Goal: Task Accomplishment & Management: Manage account settings

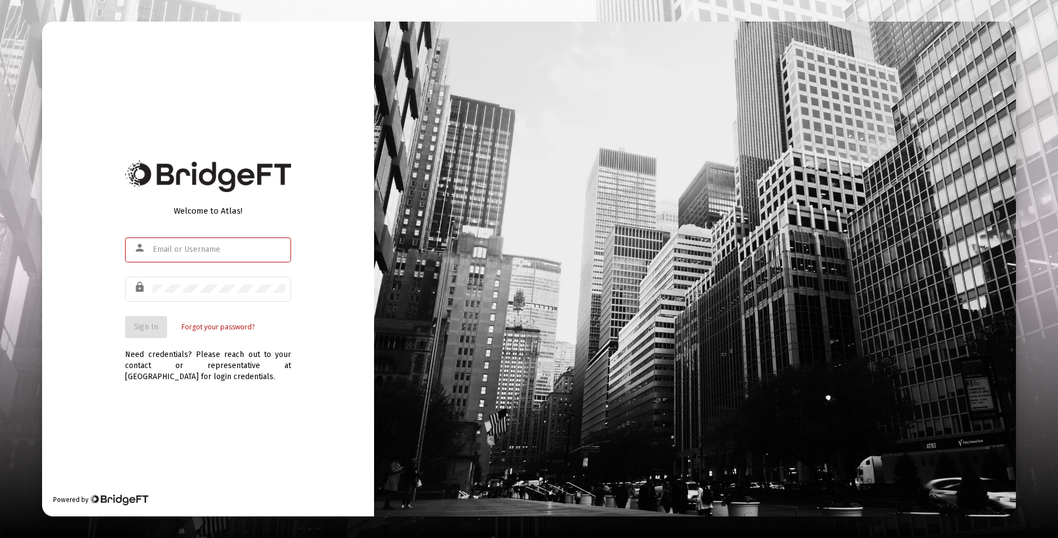
click at [198, 249] on input "text" at bounding box center [219, 249] width 133 height 9
type input "[EMAIL_ADDRESS][DOMAIN_NAME]"
click at [134, 329] on span "Sign In" at bounding box center [146, 326] width 24 height 9
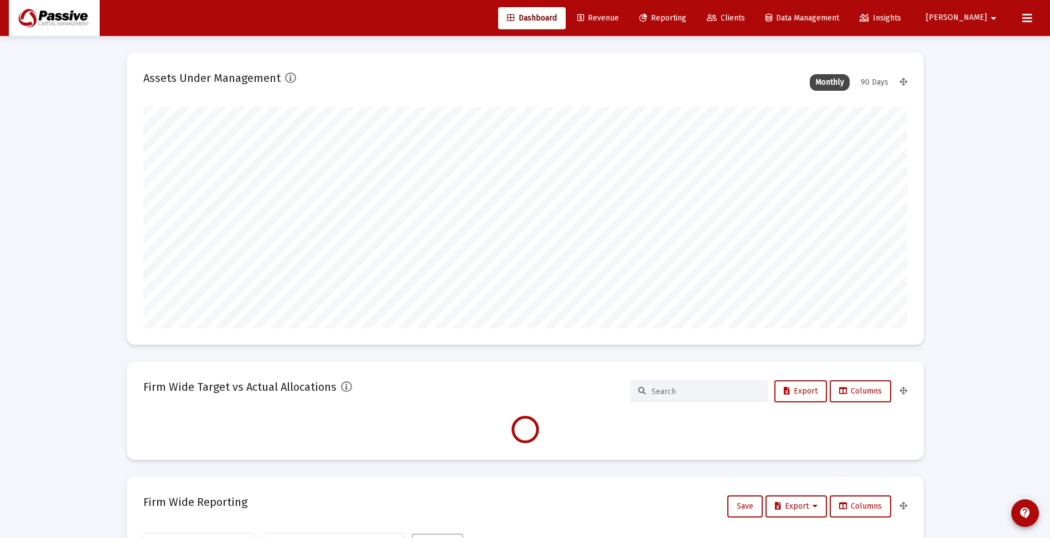
scroll to position [221, 411]
type input "[DATE]"
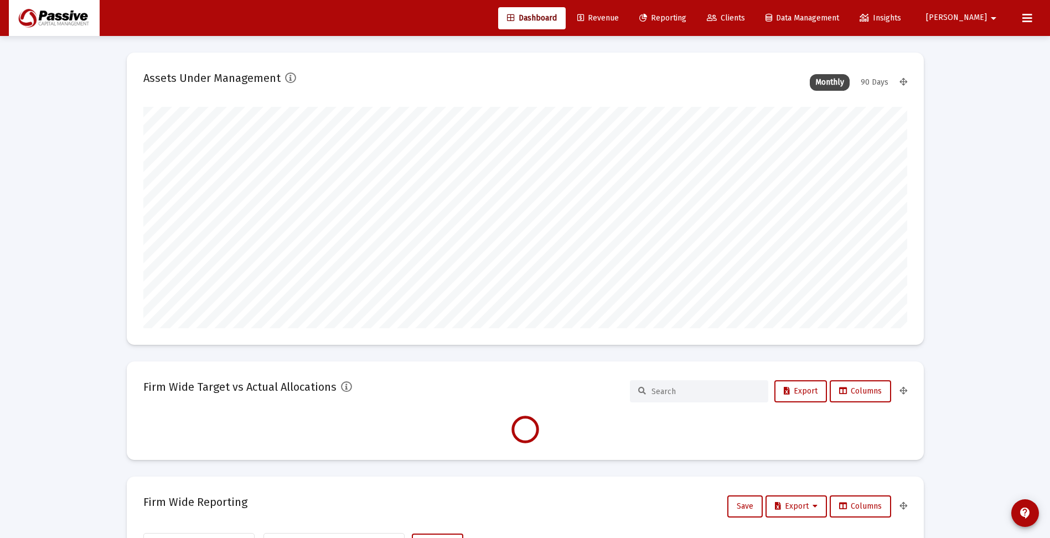
click at [971, 19] on span "[PERSON_NAME]" at bounding box center [956, 17] width 61 height 9
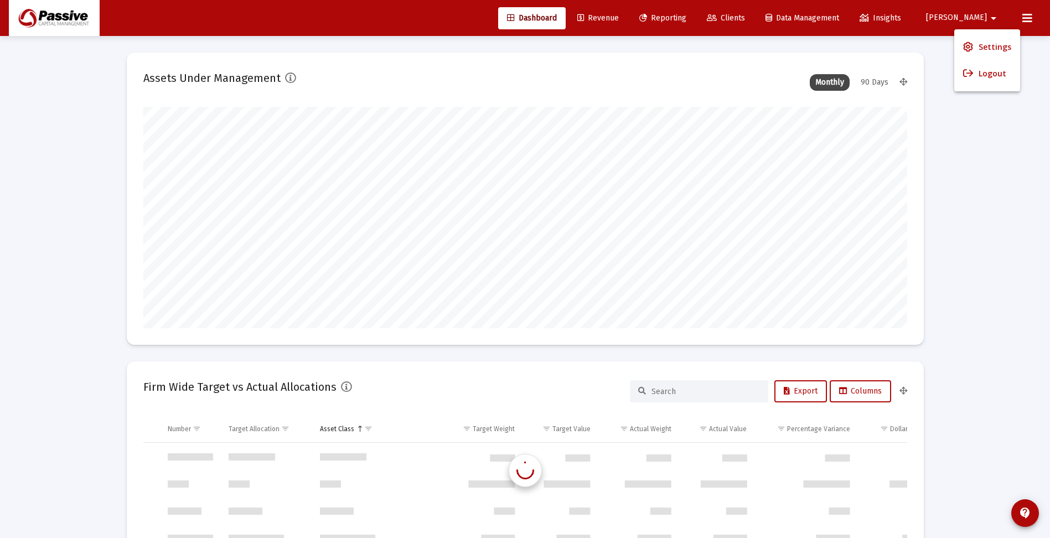
scroll to position [531, 0]
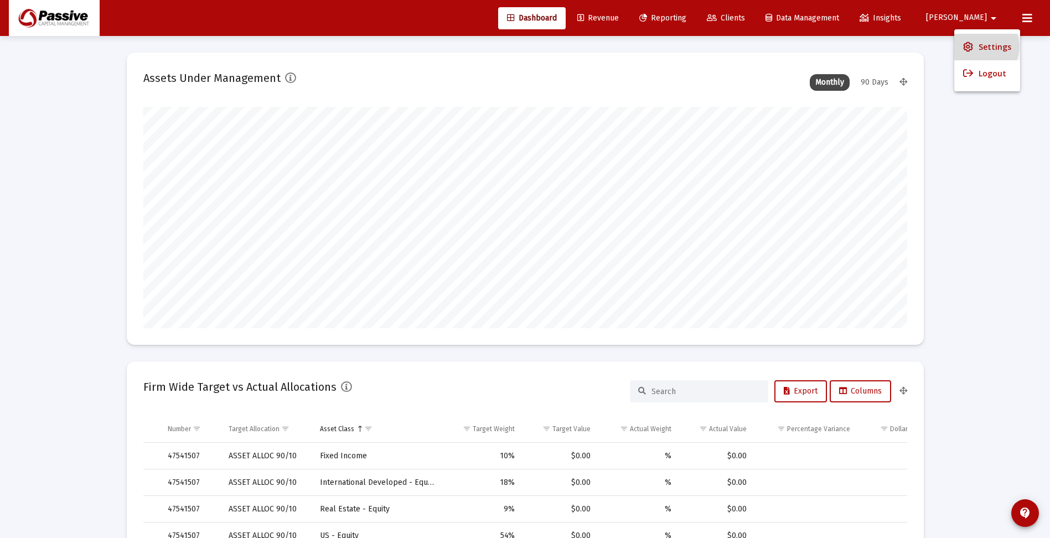
click at [983, 46] on span "Settings" at bounding box center [995, 47] width 33 height 27
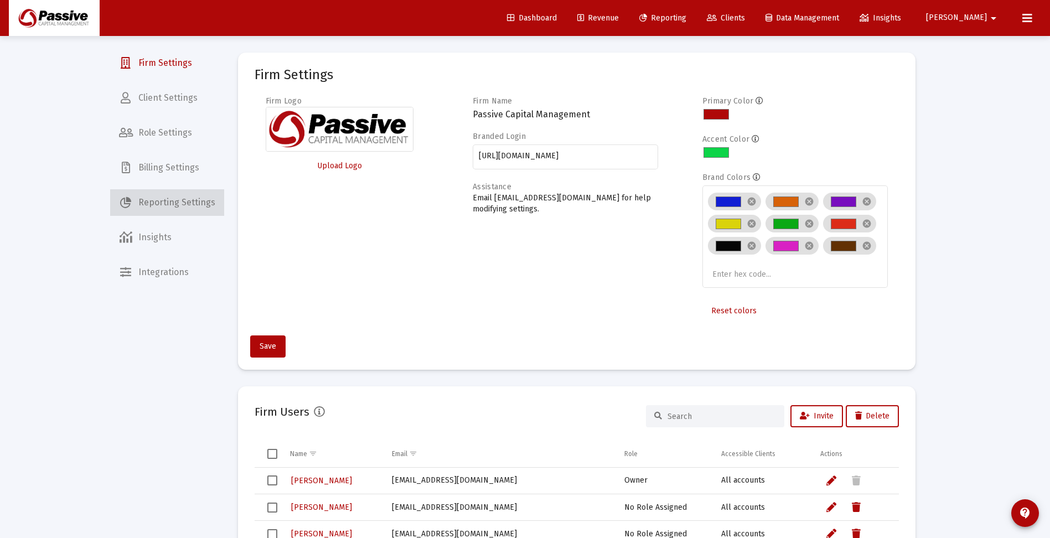
click at [175, 202] on span "Reporting Settings" at bounding box center [167, 202] width 114 height 27
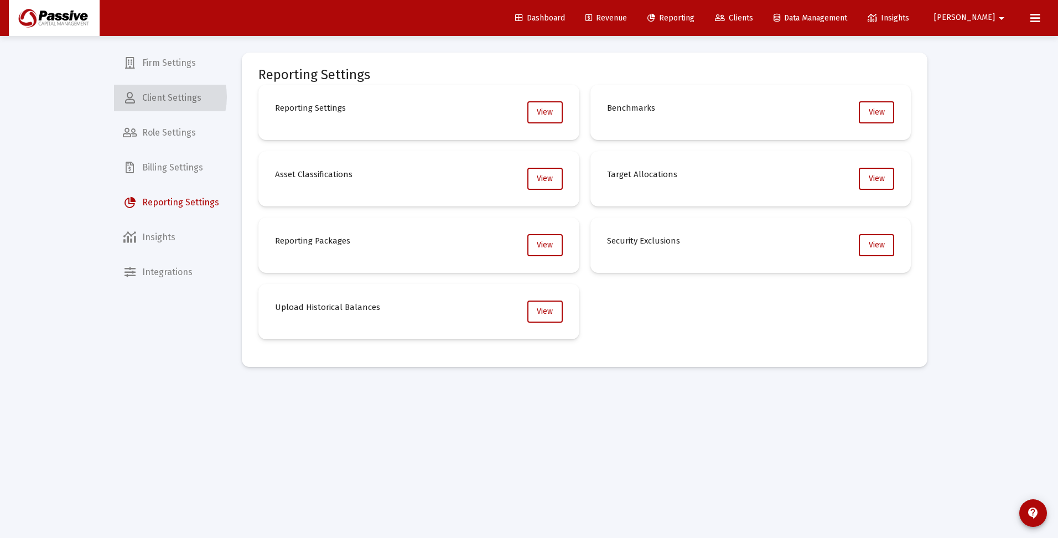
click at [157, 97] on span "Client Settings" at bounding box center [171, 98] width 114 height 27
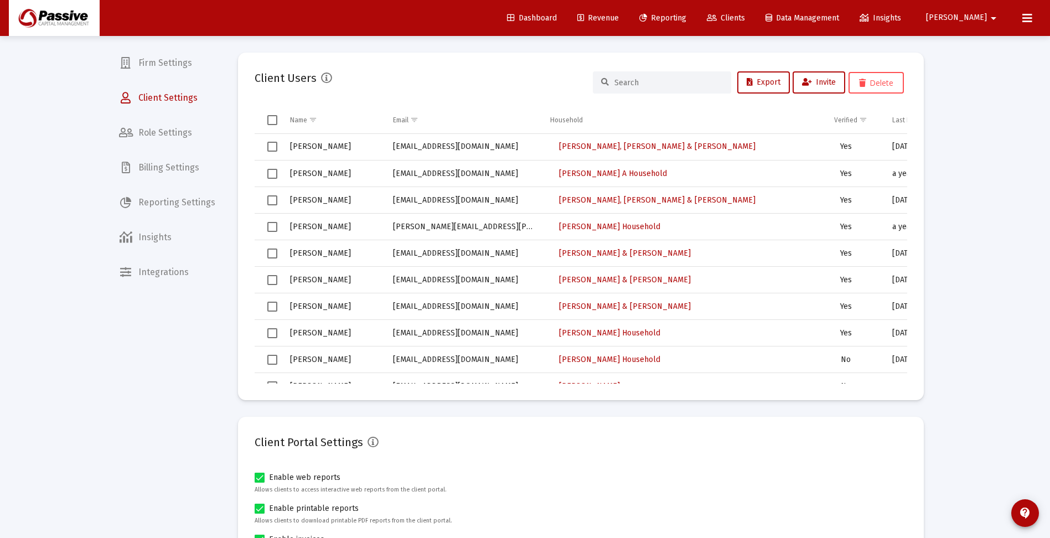
click at [627, 81] on input at bounding box center [668, 82] width 108 height 9
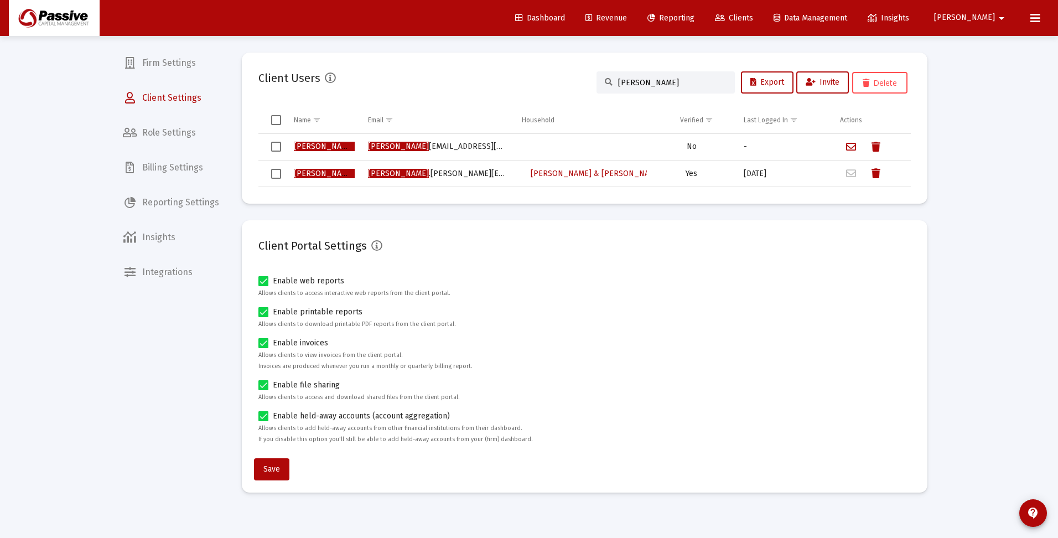
drag, startPoint x: 639, startPoint y: 81, endPoint x: 598, endPoint y: 89, distance: 41.1
click at [588, 80] on div "Client Users [PERSON_NAME] Export Invite Delete" at bounding box center [584, 82] width 653 height 27
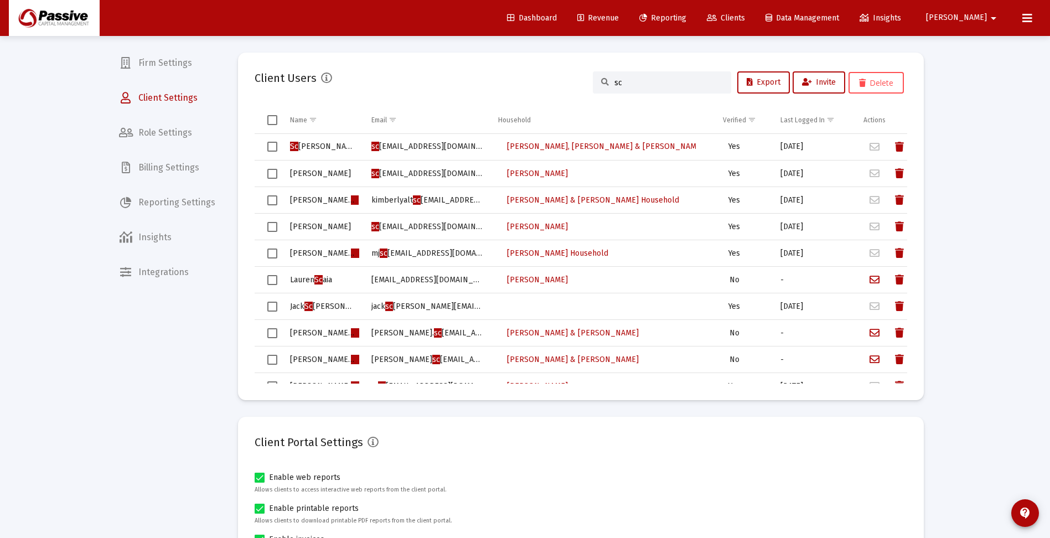
type input "s"
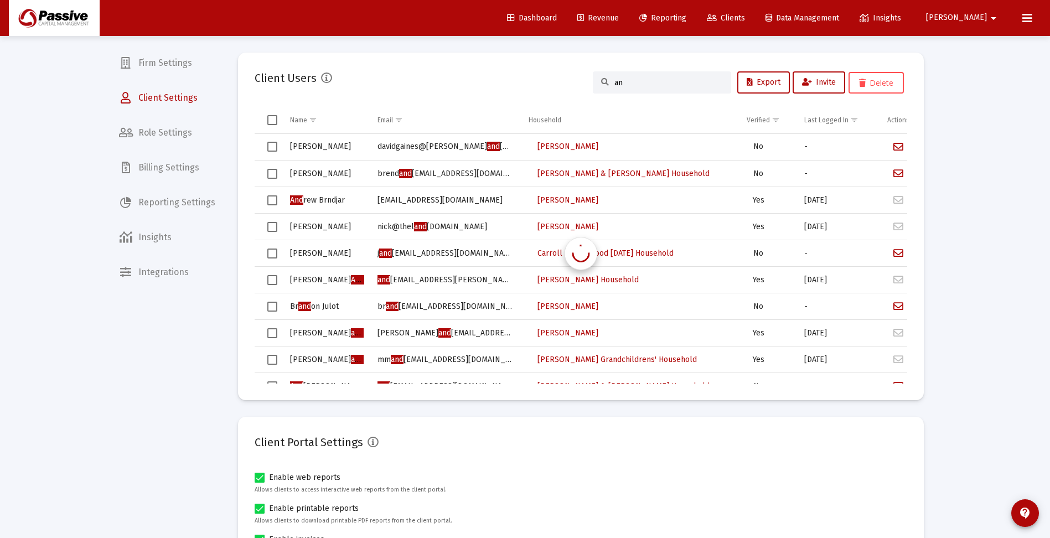
type input "a"
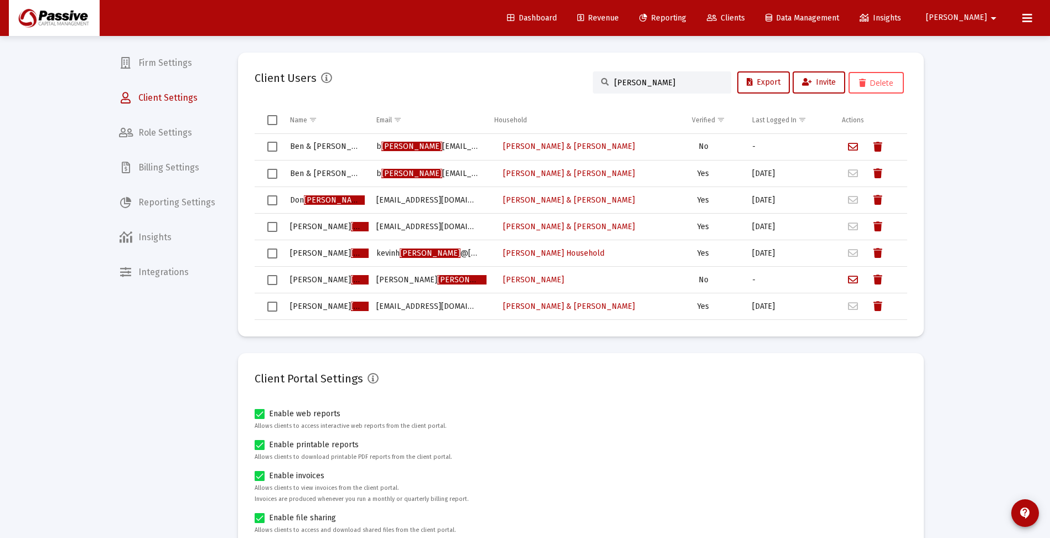
type input "[PERSON_NAME]"
